Goal: Task Accomplishment & Management: Use online tool/utility

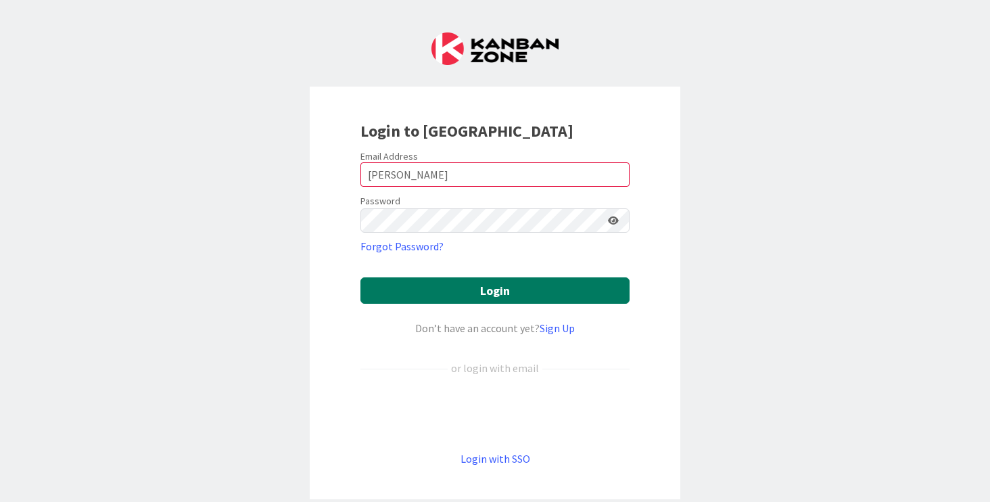
click at [443, 290] on button "Login" at bounding box center [495, 290] width 269 height 26
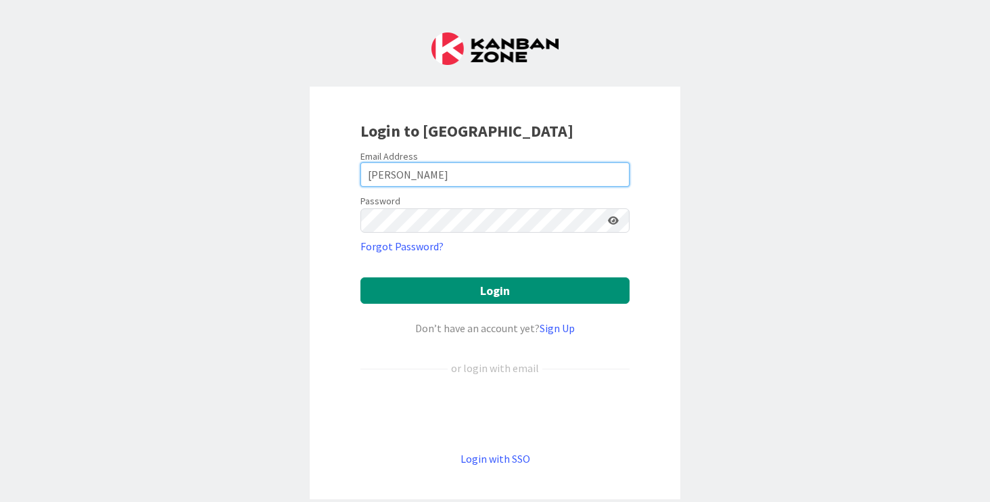
click at [400, 170] on input "[PERSON_NAME]" at bounding box center [495, 174] width 269 height 24
click at [370, 170] on input "[PERSON_NAME]" at bounding box center [495, 174] width 269 height 24
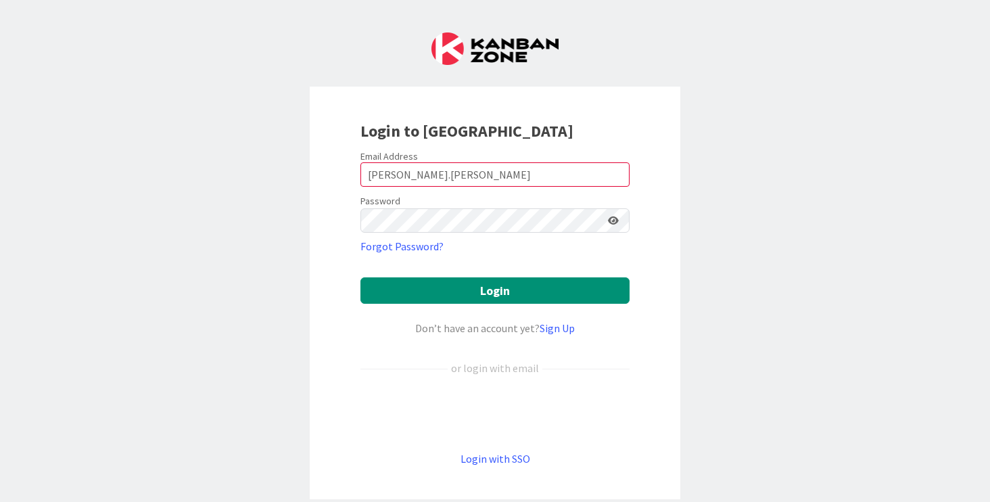
click at [449, 168] on input "[PERSON_NAME].[PERSON_NAME]" at bounding box center [495, 174] width 269 height 24
type input "[PERSON_NAME][EMAIL_ADDRESS][PERSON_NAME][DOMAIN_NAME]"
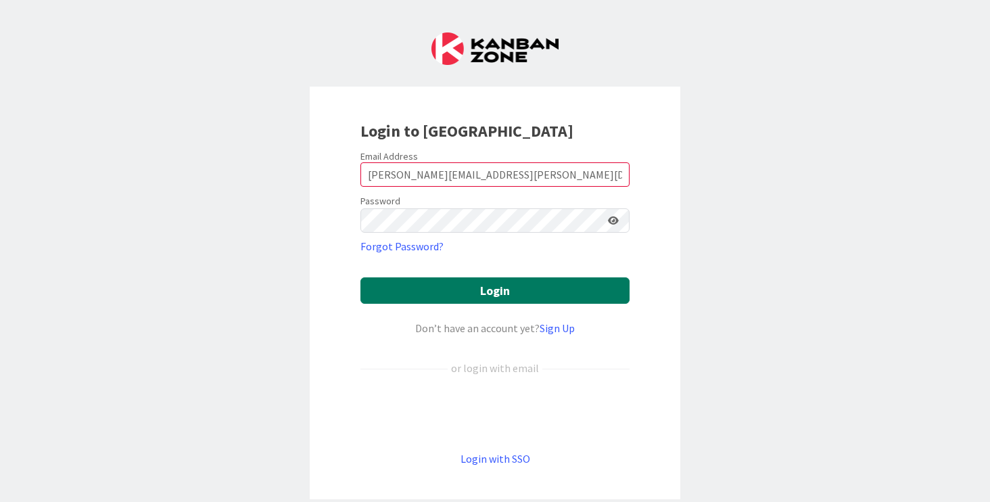
click at [475, 293] on button "Login" at bounding box center [495, 290] width 269 height 26
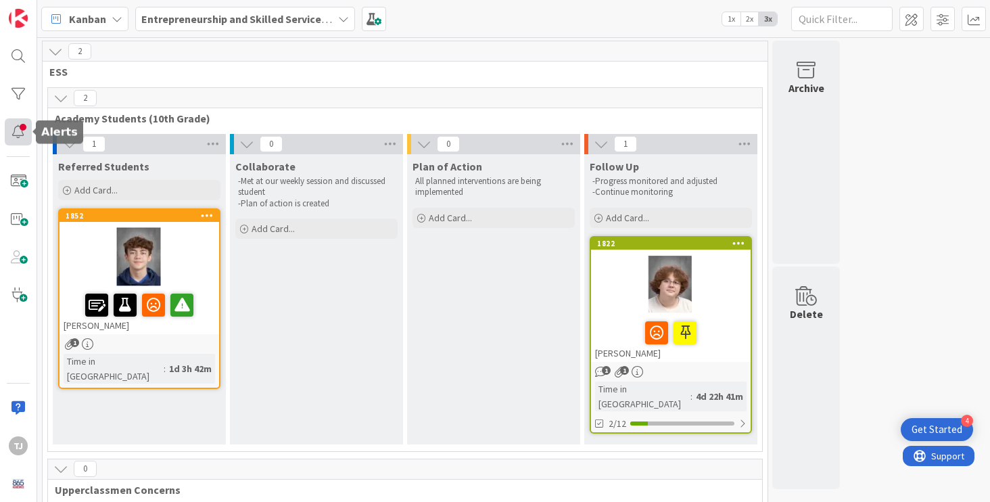
click at [13, 131] on div at bounding box center [18, 131] width 27 height 27
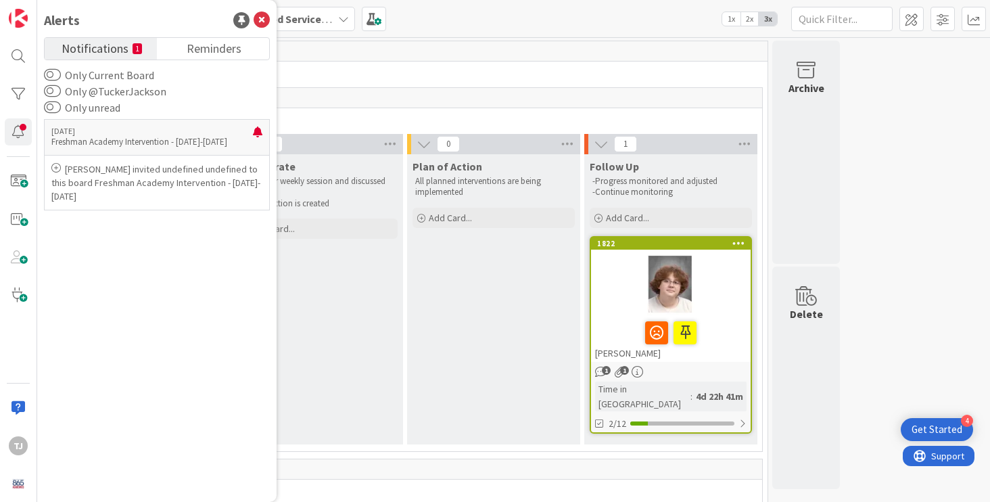
click at [416, 422] on div "Plan of Action All planned interventions are being implemented Add Card..." at bounding box center [493, 299] width 173 height 290
